Goal: Information Seeking & Learning: Find specific fact

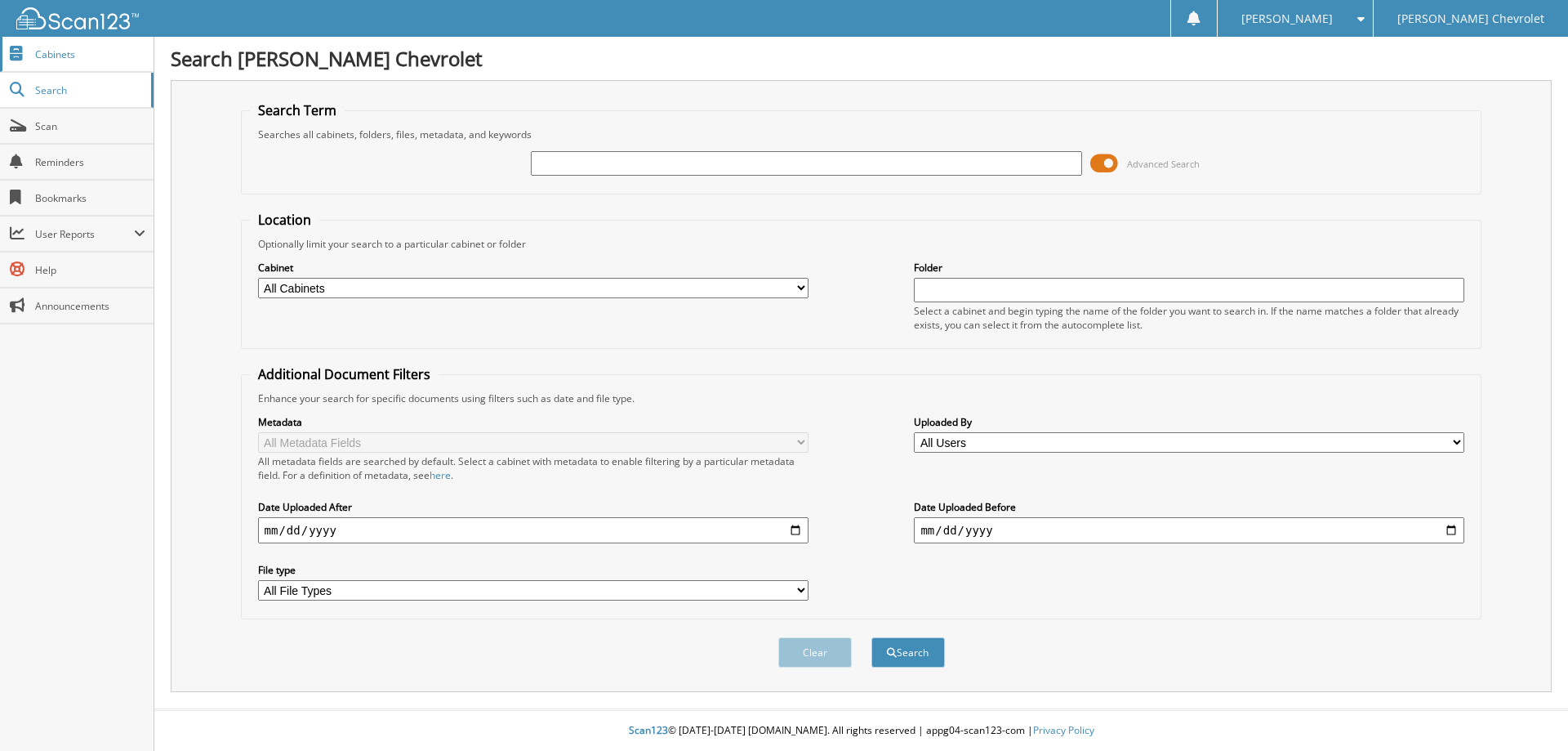
click at [61, 69] on link "Cabinets" at bounding box center [77, 54] width 153 height 35
click at [692, 169] on input "text" at bounding box center [806, 164] width 550 height 25
type input "estrtella [PERSON_NAME]"
click at [871, 637] on button "Search" at bounding box center [908, 653] width 74 height 30
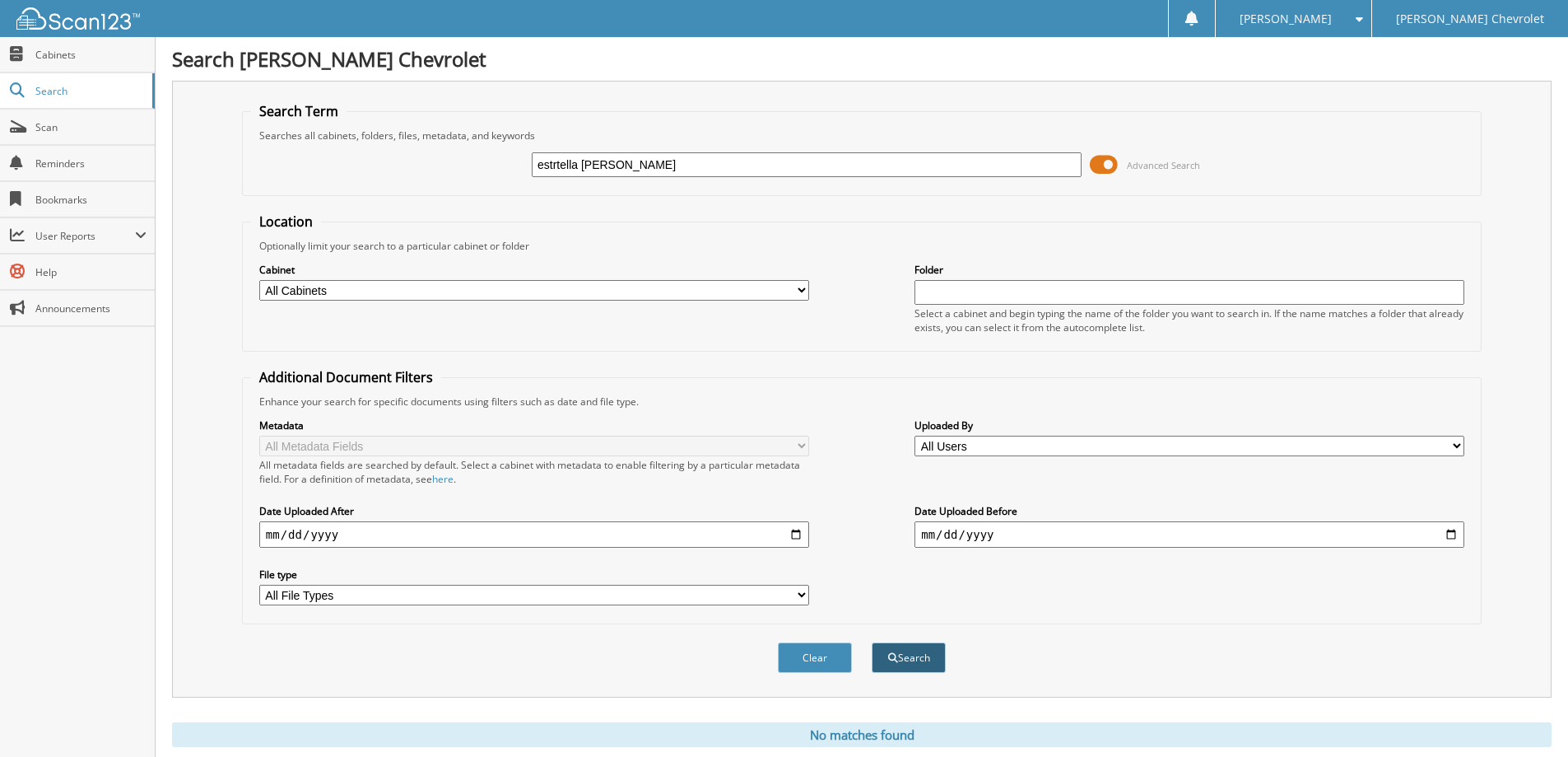
click at [902, 659] on button "Search" at bounding box center [909, 658] width 74 height 31
click at [63, 57] on span "Cabinets" at bounding box center [91, 54] width 112 height 14
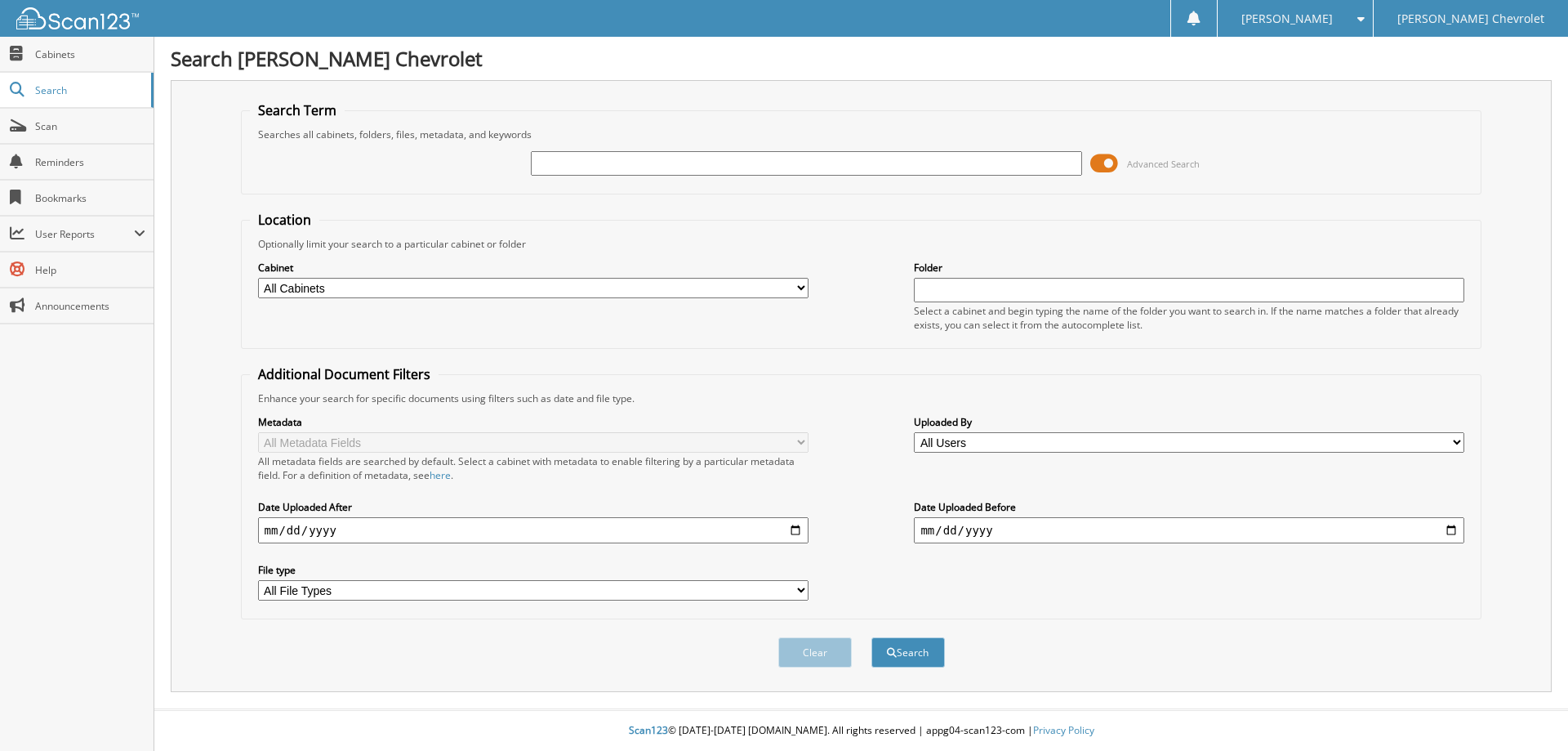
click at [618, 170] on input "text" at bounding box center [806, 164] width 550 height 25
type input "[PERSON_NAME]"
click at [320, 285] on select "All Cabinets ACCOUNTS PAYABLE RENTALS SERVICE RO Needs Filing" at bounding box center [533, 288] width 550 height 21
select select "5101"
click at [258, 278] on select "All Cabinets ACCOUNTS PAYABLE RENTALS SERVICE RO Needs Filing" at bounding box center [533, 288] width 550 height 21
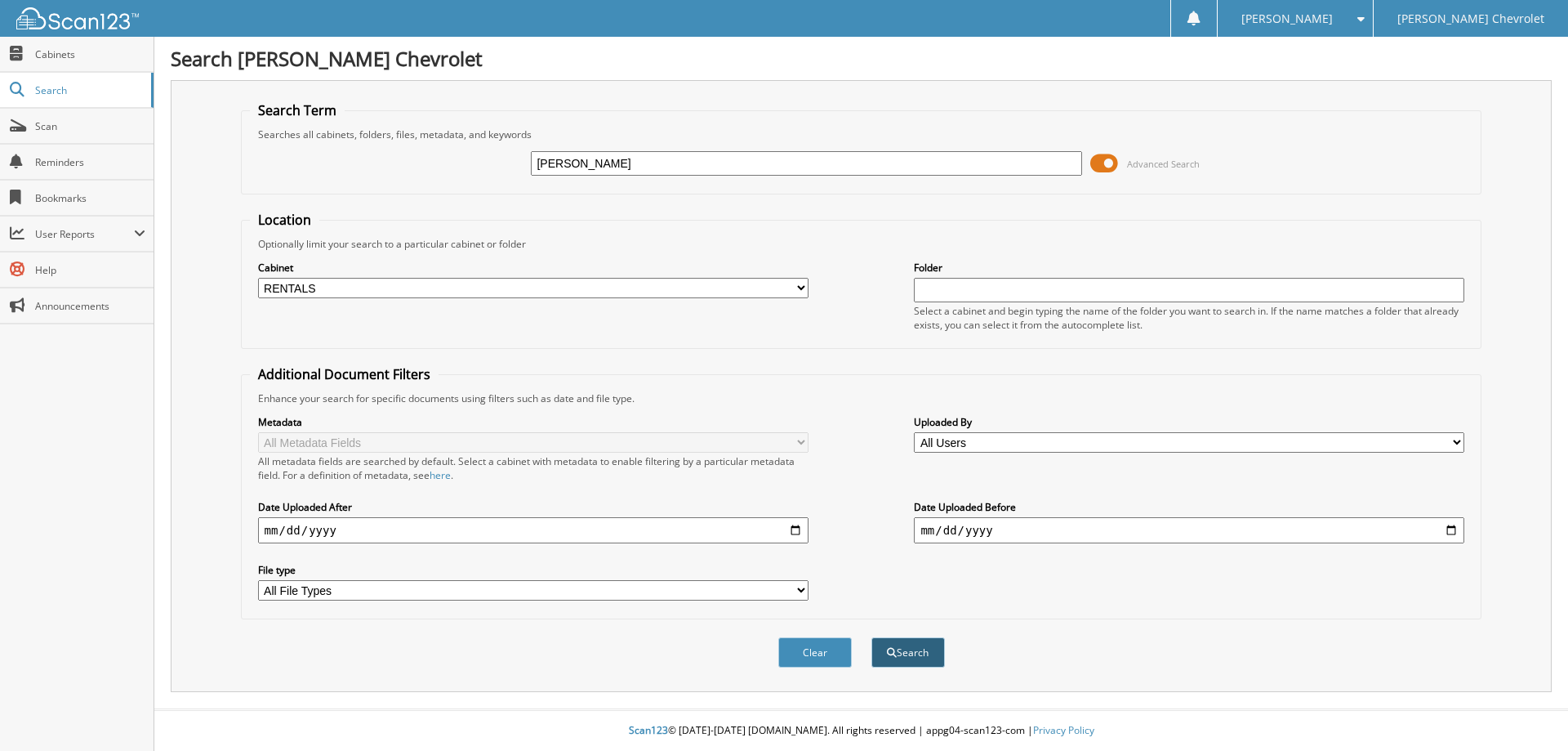
click at [897, 660] on button "Search" at bounding box center [908, 653] width 74 height 30
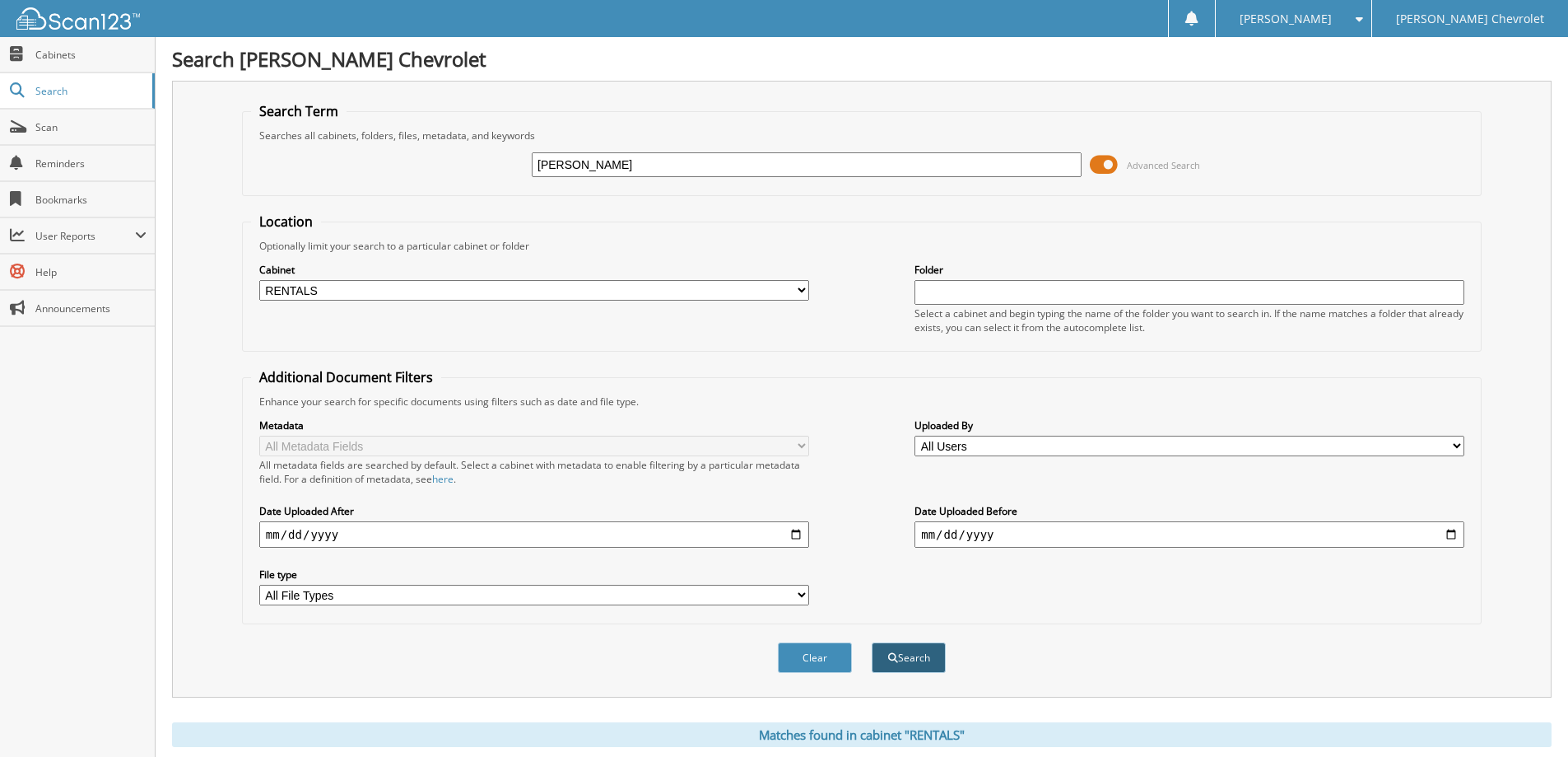
type input "estrella cole"
click at [910, 651] on button "Search" at bounding box center [909, 658] width 74 height 31
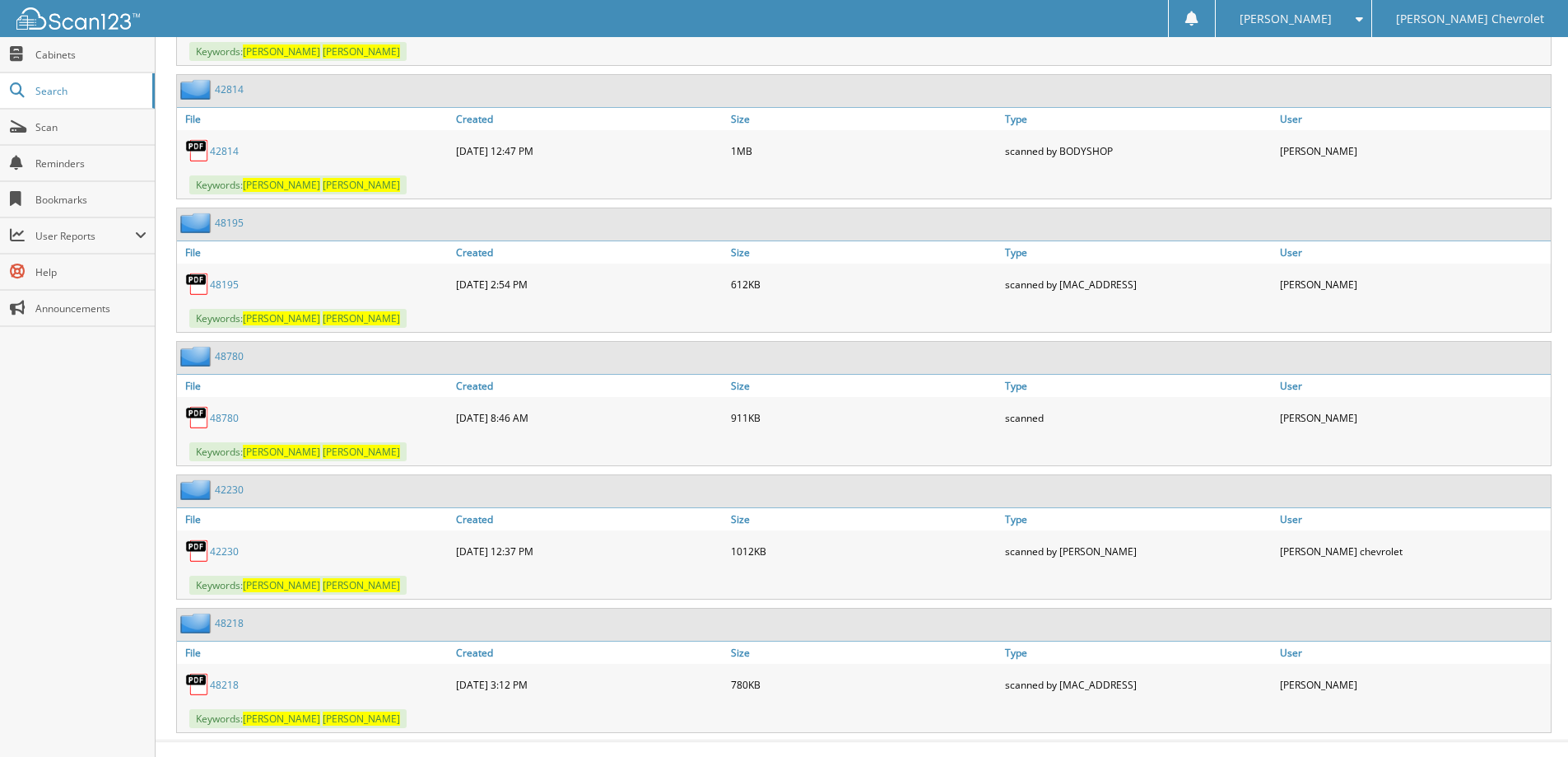
scroll to position [1723, 0]
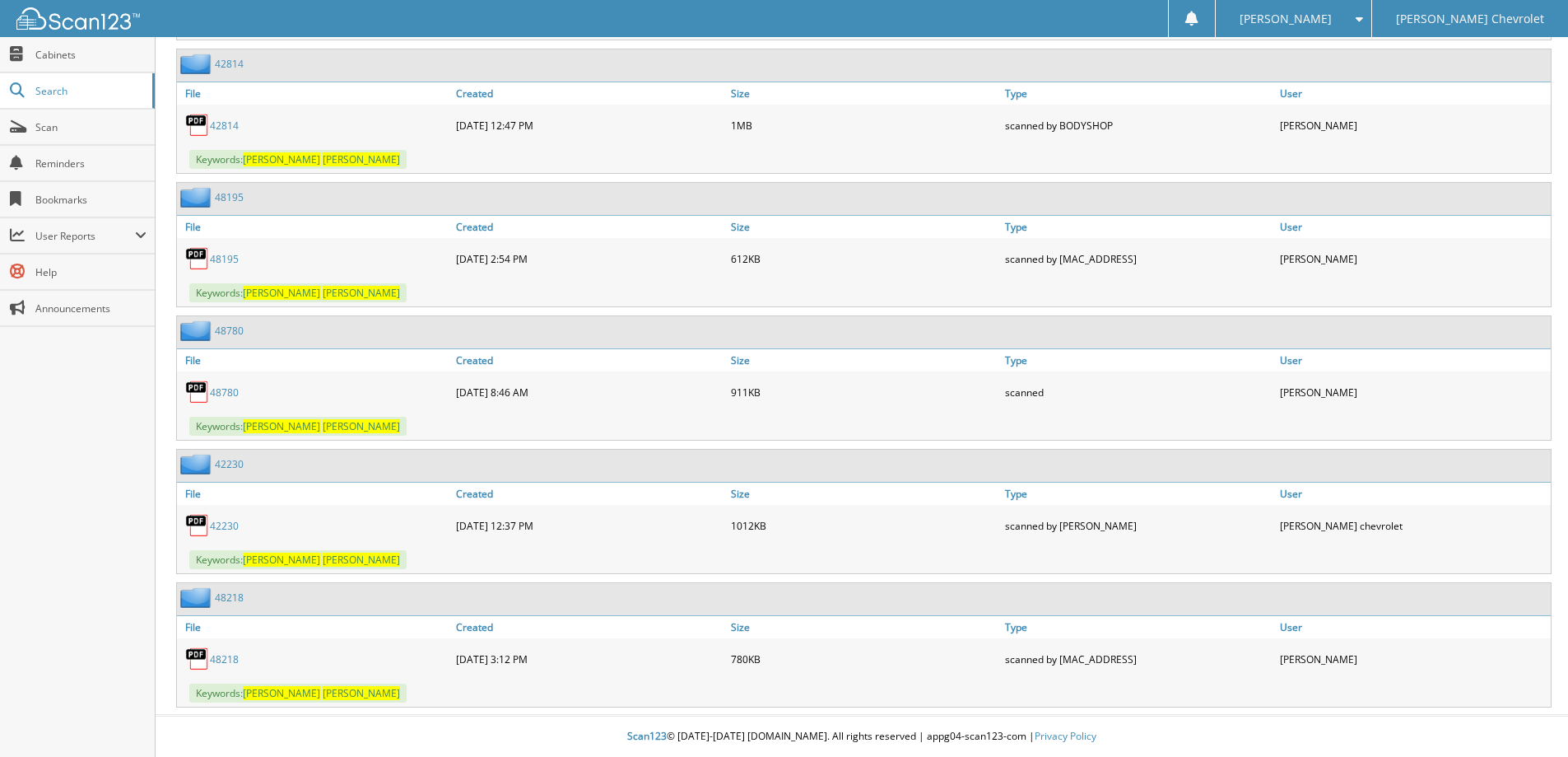
click at [226, 393] on link "48780" at bounding box center [224, 392] width 29 height 14
